Goal: Task Accomplishment & Management: Use online tool/utility

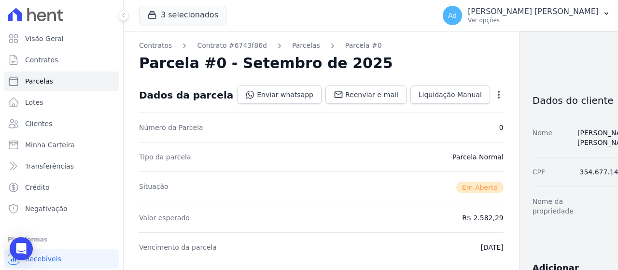
click at [194, 20] on button "3 selecionados" at bounding box center [182, 15] width 87 height 18
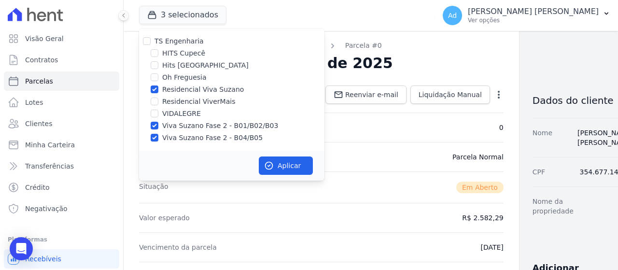
click at [403, 47] on nav "Contratos Contrato #6743f86d [GEOGRAPHIC_DATA] Parcela #0" at bounding box center [321, 46] width 365 height 10
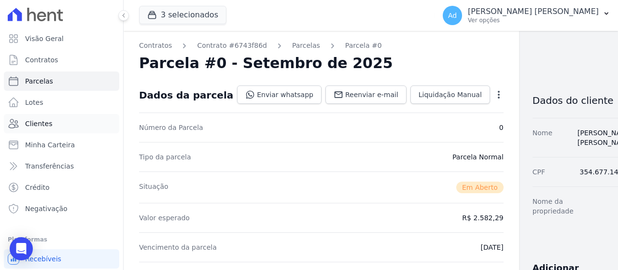
click at [36, 124] on span "Clientes" at bounding box center [38, 124] width 27 height 10
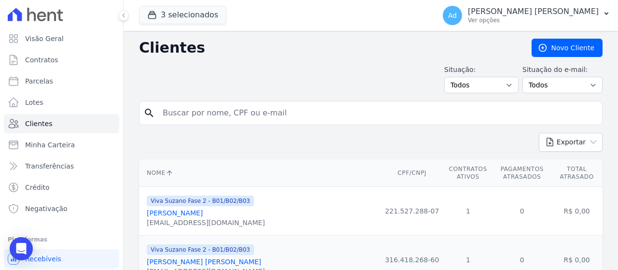
click at [194, 112] on input "search" at bounding box center [378, 112] width 442 height 19
type input "[PERSON_NAME]"
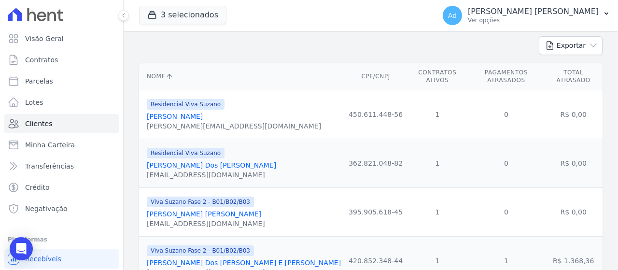
scroll to position [135, 0]
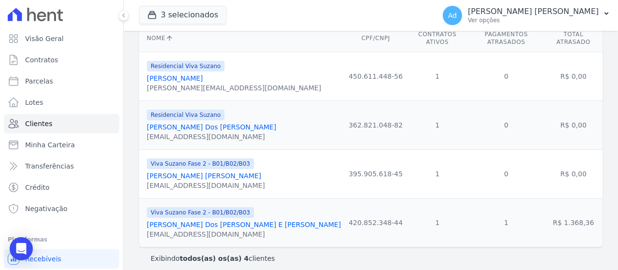
click at [208, 221] on link "[PERSON_NAME] Dos [PERSON_NAME] E [PERSON_NAME]" at bounding box center [244, 225] width 194 height 8
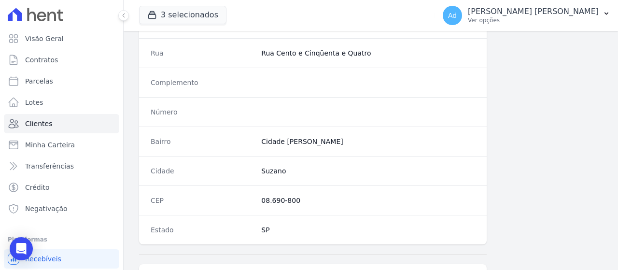
scroll to position [641, 0]
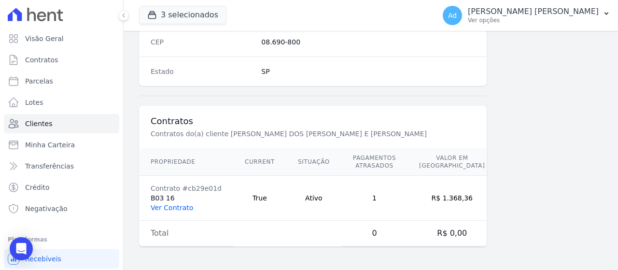
click at [172, 206] on link "Ver Contrato" at bounding box center [172, 208] width 43 height 8
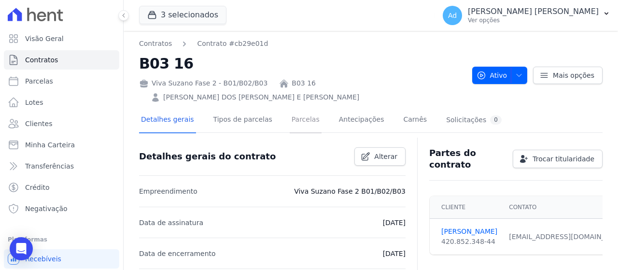
click at [297, 108] on link "Parcelas" at bounding box center [306, 121] width 32 height 26
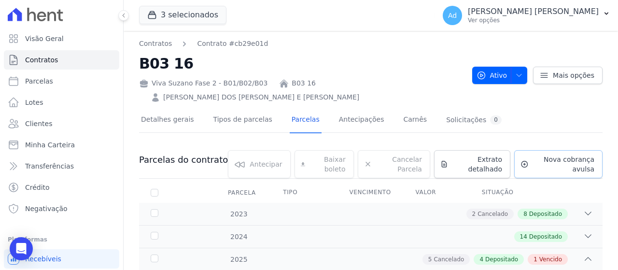
click at [550, 155] on span "Nova cobrança avulsa" at bounding box center [564, 164] width 62 height 19
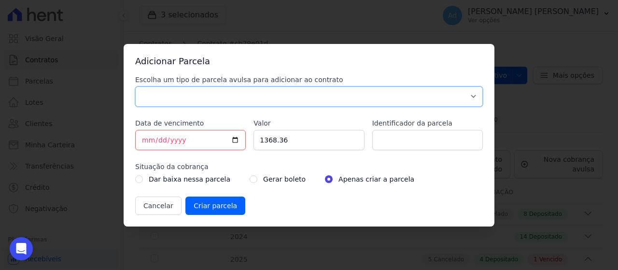
click at [262, 96] on select "Parcela Normal Sinal Caução Intercalada Chaves Pré Chaves Pós Chaves Taxas Quit…" at bounding box center [309, 96] width 348 height 20
select select "standard"
click at [135, 86] on select "Parcela Normal Sinal Caução Intercalada Chaves Pré Chaves Pós Chaves Taxas Quit…" at bounding box center [309, 96] width 348 height 20
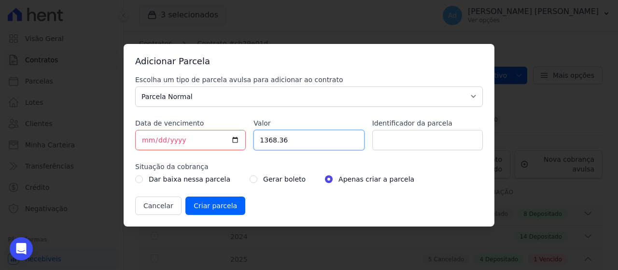
drag, startPoint x: 299, startPoint y: 137, endPoint x: 158, endPoint y: 123, distance: 141.3
click at [158, 123] on div "Escolha um tipo de parcela avulsa para adicionar ao contrato Parcela Normal Sin…" at bounding box center [309, 145] width 348 height 140
type input "1440.00"
click at [404, 141] on input "Identificador da parcela" at bounding box center [427, 140] width 111 height 20
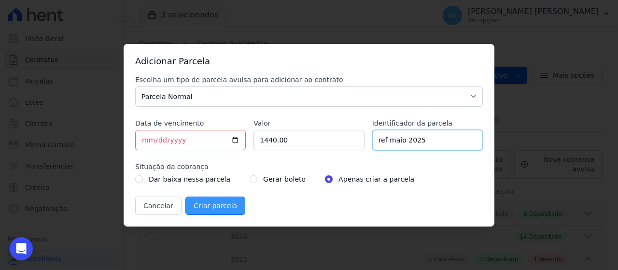
type input "ref maio 2025"
click at [214, 208] on input "Criar parcela" at bounding box center [215, 206] width 60 height 18
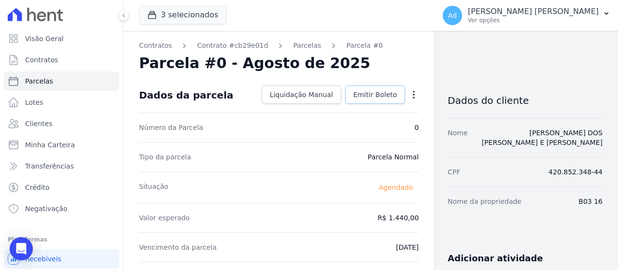
click at [375, 93] on span "Emitir Boleto" at bounding box center [376, 95] width 44 height 10
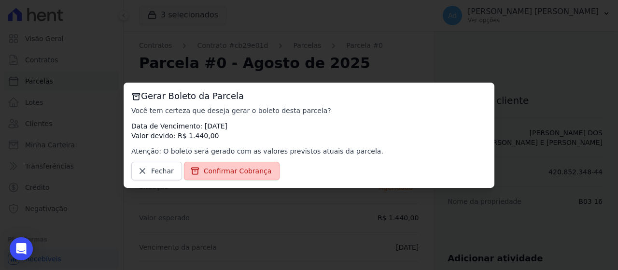
click at [249, 171] on span "Confirmar Cobrança" at bounding box center [238, 171] width 68 height 10
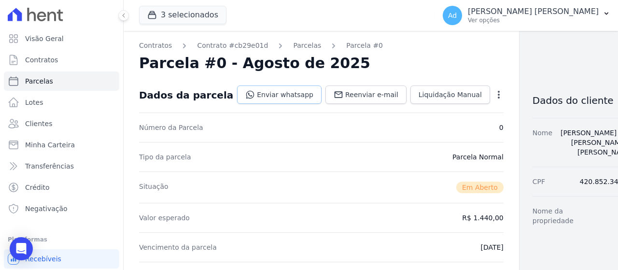
click at [277, 97] on link "Enviar whatsapp" at bounding box center [279, 95] width 85 height 18
